Goal: Task Accomplishment & Management: Manage account settings

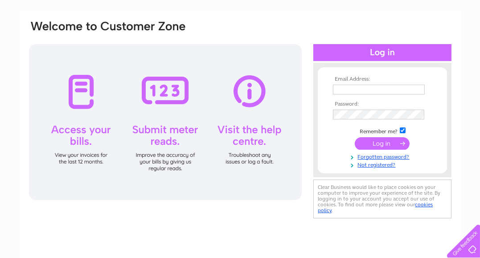
scroll to position [45, 0]
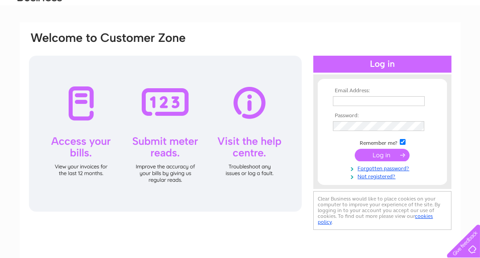
type input "[EMAIL_ADDRESS][DOMAIN_NAME]"
click at [376, 154] on input "submit" at bounding box center [382, 155] width 55 height 12
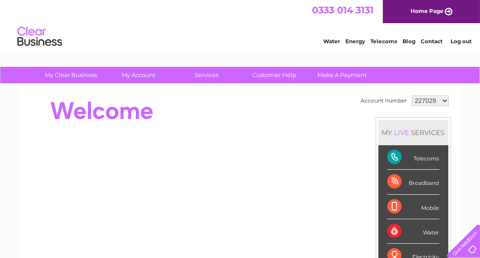
click at [444, 100] on select "227029 936827 938894 1107258 1114139 1137031 1137045" at bounding box center [430, 100] width 37 height 11
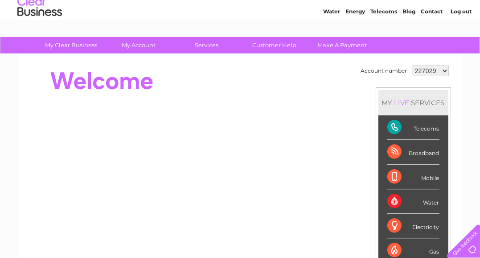
scroll to position [45, 0]
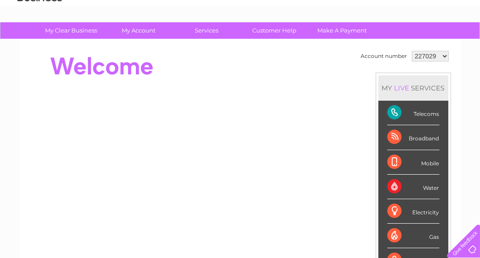
select select "1114139"
click at [412, 51] on select "227029 936827 938894 1107258 1114139 1137031 1137045" at bounding box center [430, 56] width 37 height 11
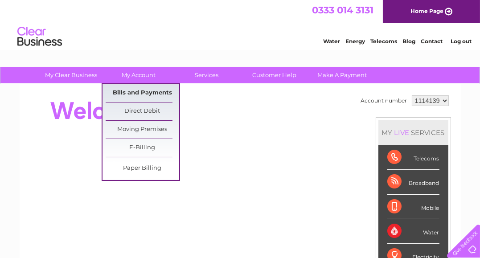
click at [141, 91] on link "Bills and Payments" at bounding box center [143, 93] width 74 height 18
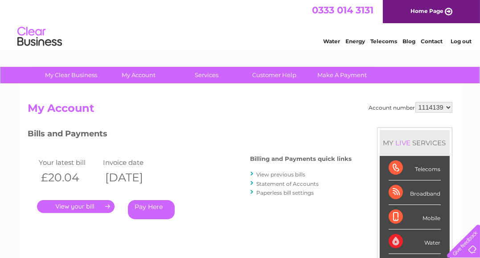
click at [99, 206] on link "." at bounding box center [76, 206] width 78 height 13
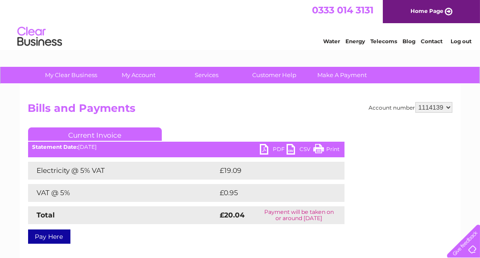
click at [263, 148] on link "PDF" at bounding box center [273, 150] width 27 height 13
